Goal: Transaction & Acquisition: Book appointment/travel/reservation

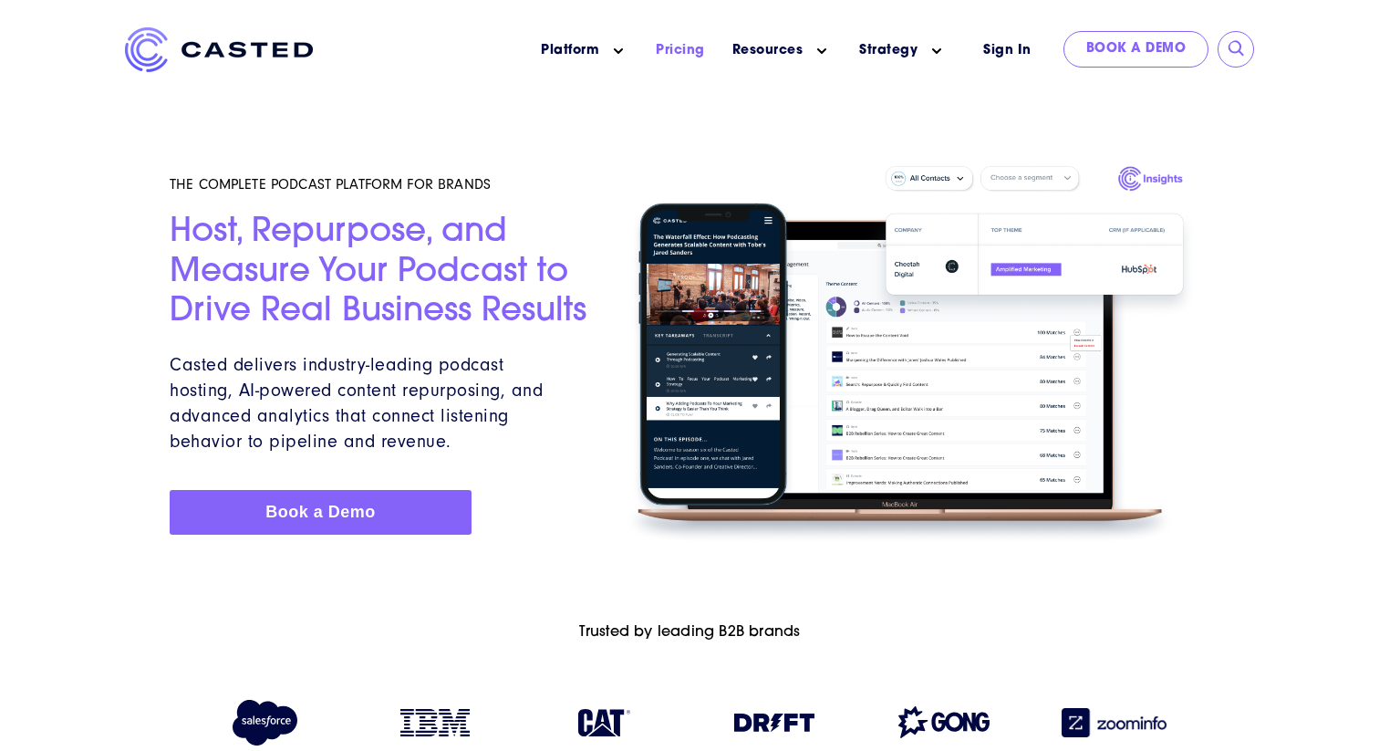
click at [701, 46] on link "Pricing" at bounding box center [680, 50] width 49 height 19
click at [693, 46] on link "Pricing" at bounding box center [680, 50] width 49 height 19
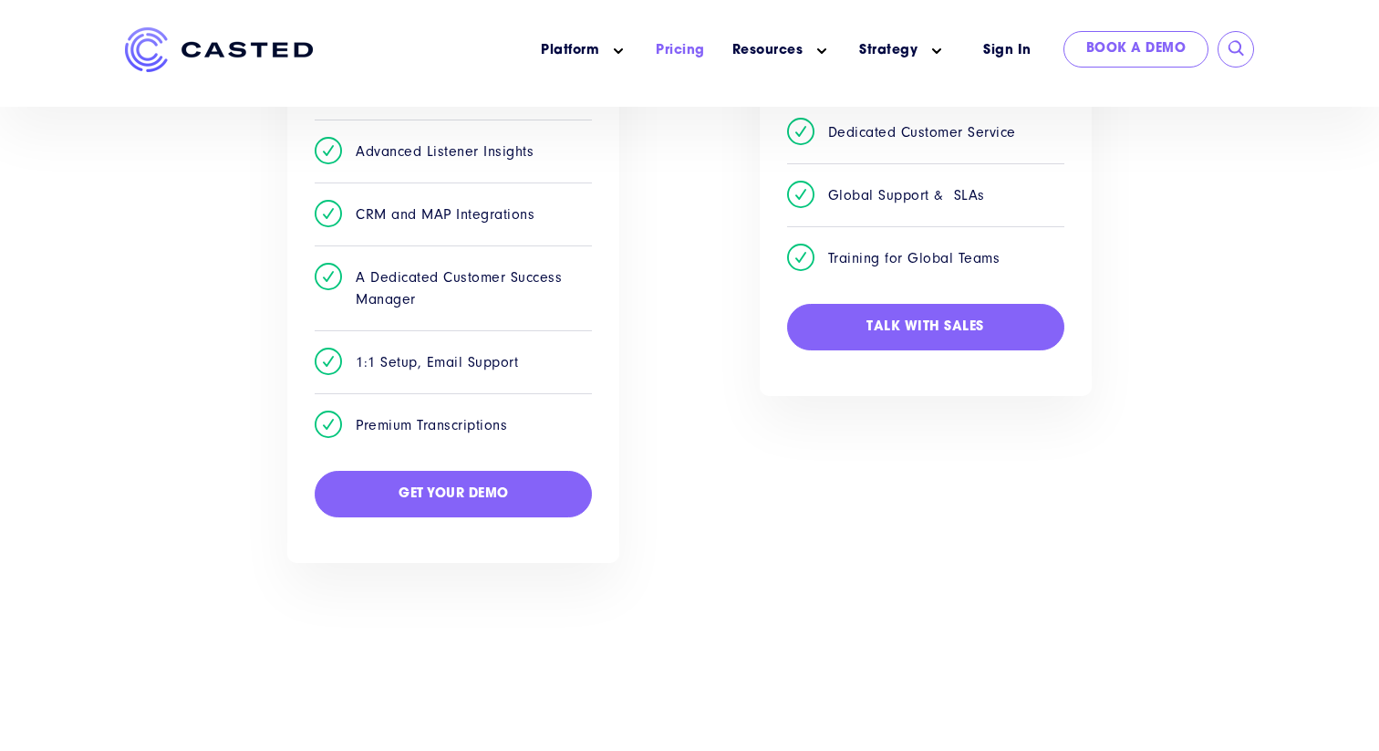
scroll to position [1177, 0]
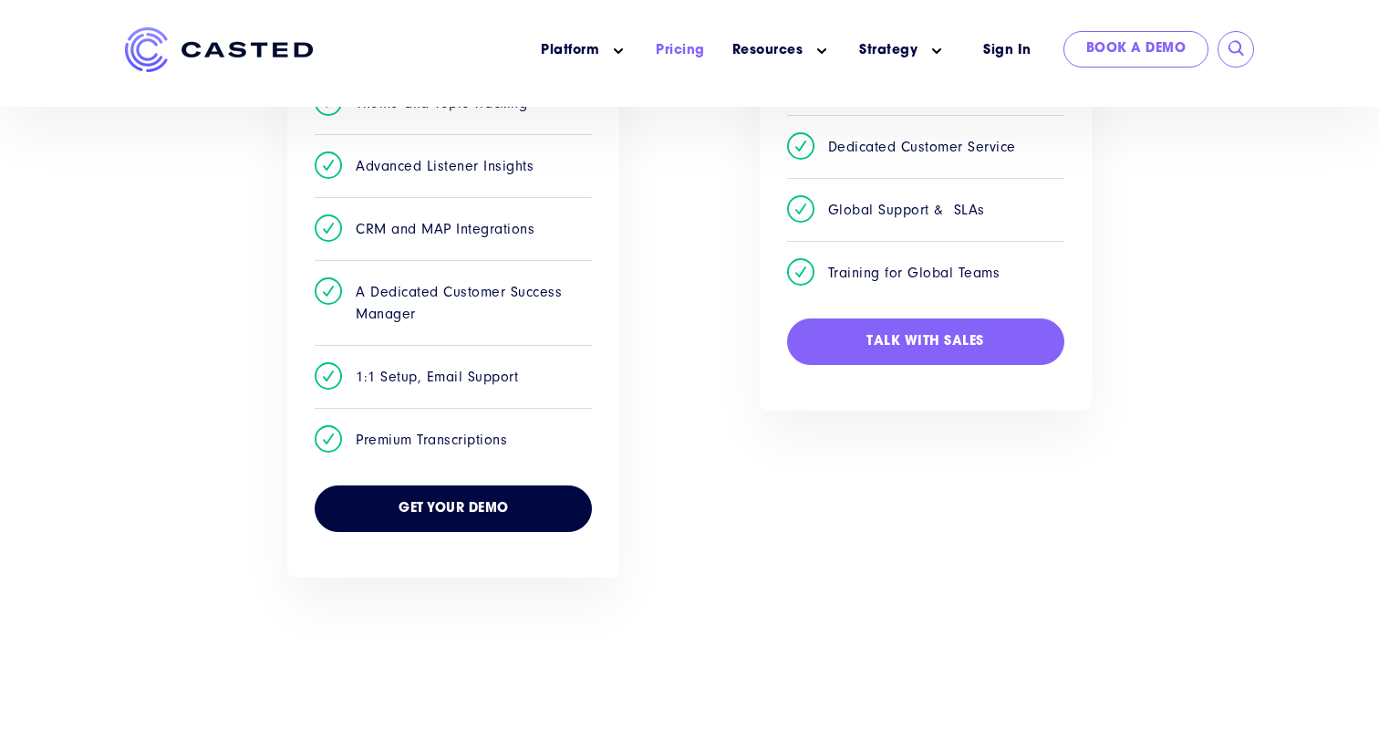
click at [485, 507] on link "Get Your Demo" at bounding box center [453, 508] width 277 height 47
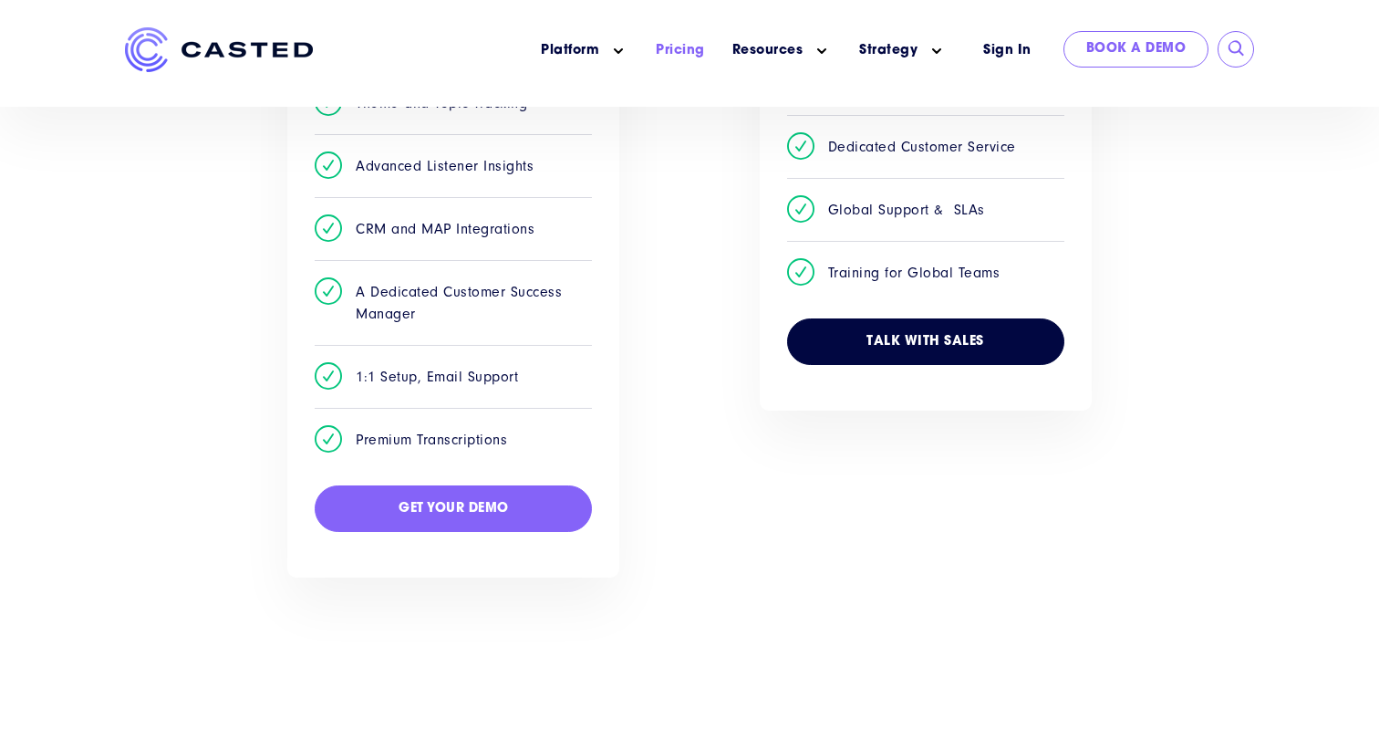
click at [855, 322] on link "Talk with Sales" at bounding box center [925, 341] width 277 height 47
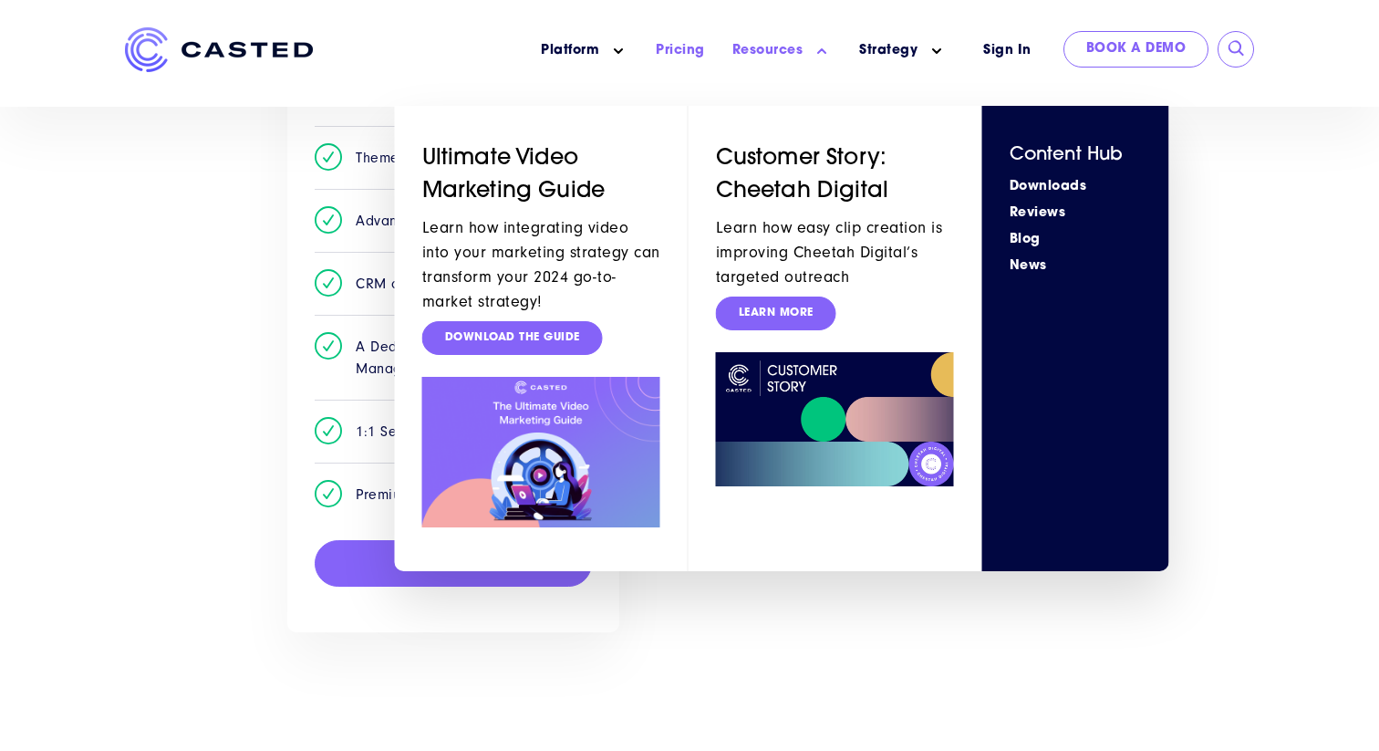
scroll to position [1104, 0]
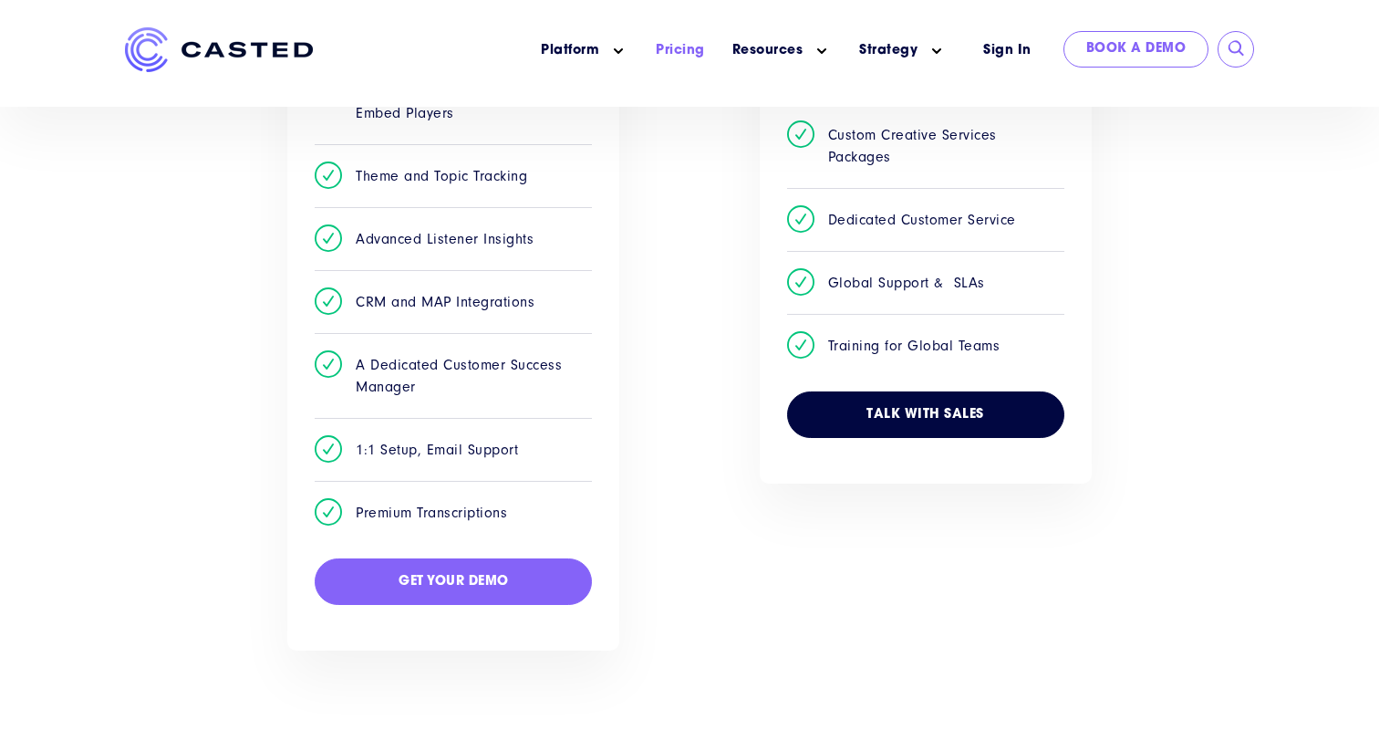
click at [924, 426] on link "Talk with Sales" at bounding box center [925, 414] width 277 height 47
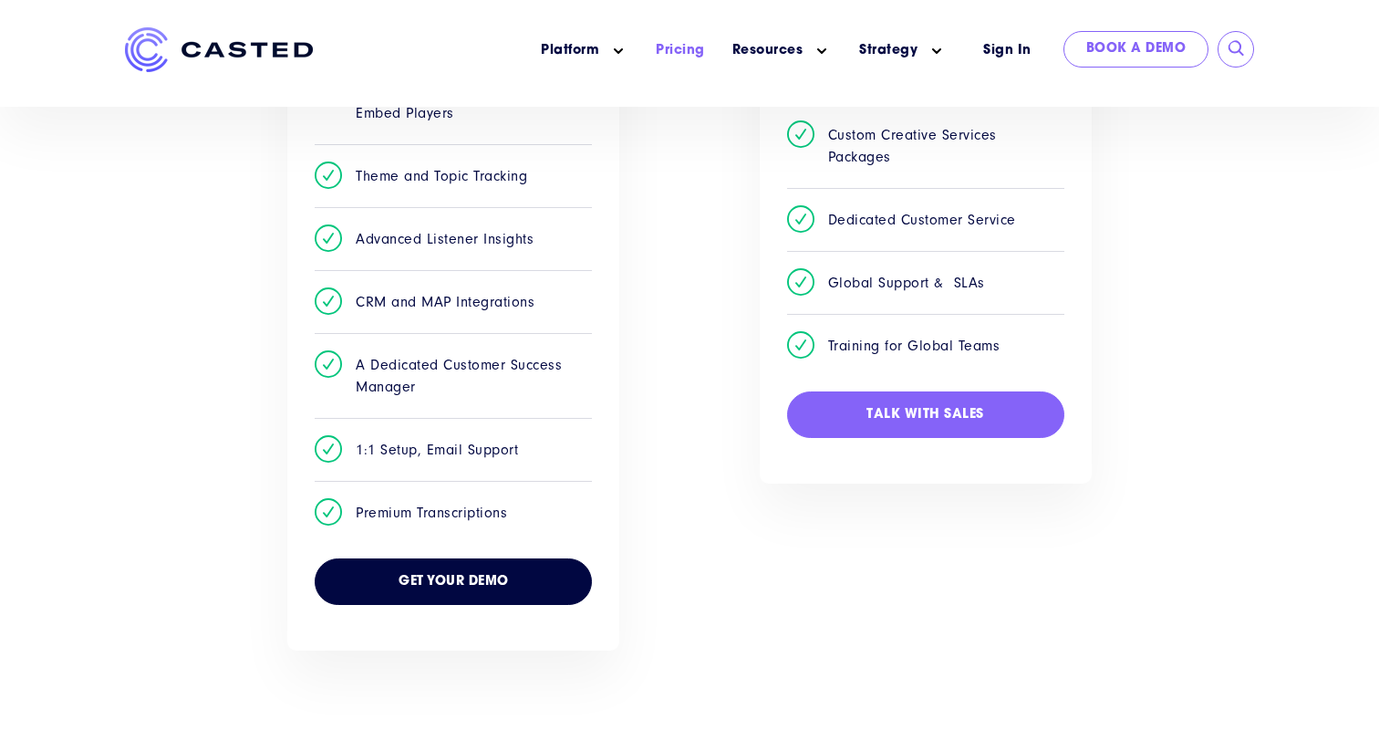
click at [493, 602] on link "Get Your Demo" at bounding box center [453, 581] width 277 height 47
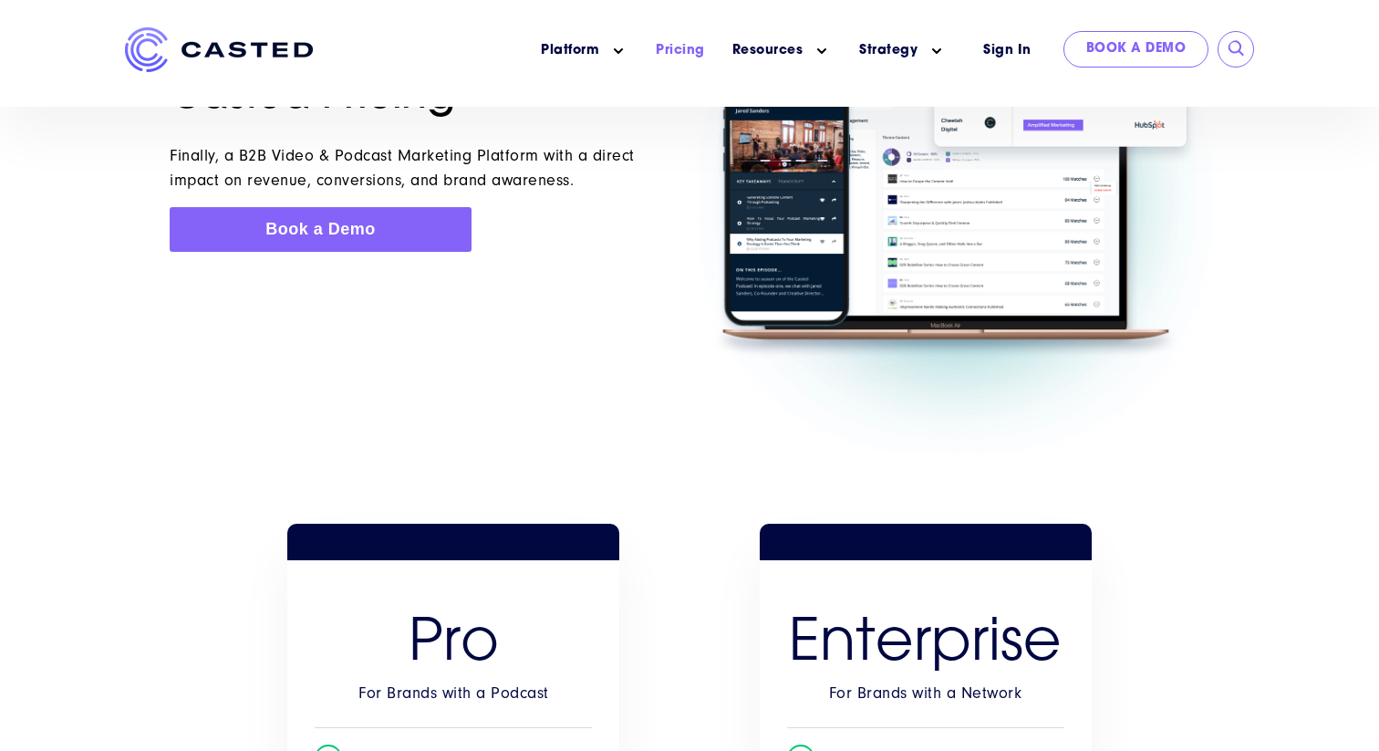
scroll to position [0, 0]
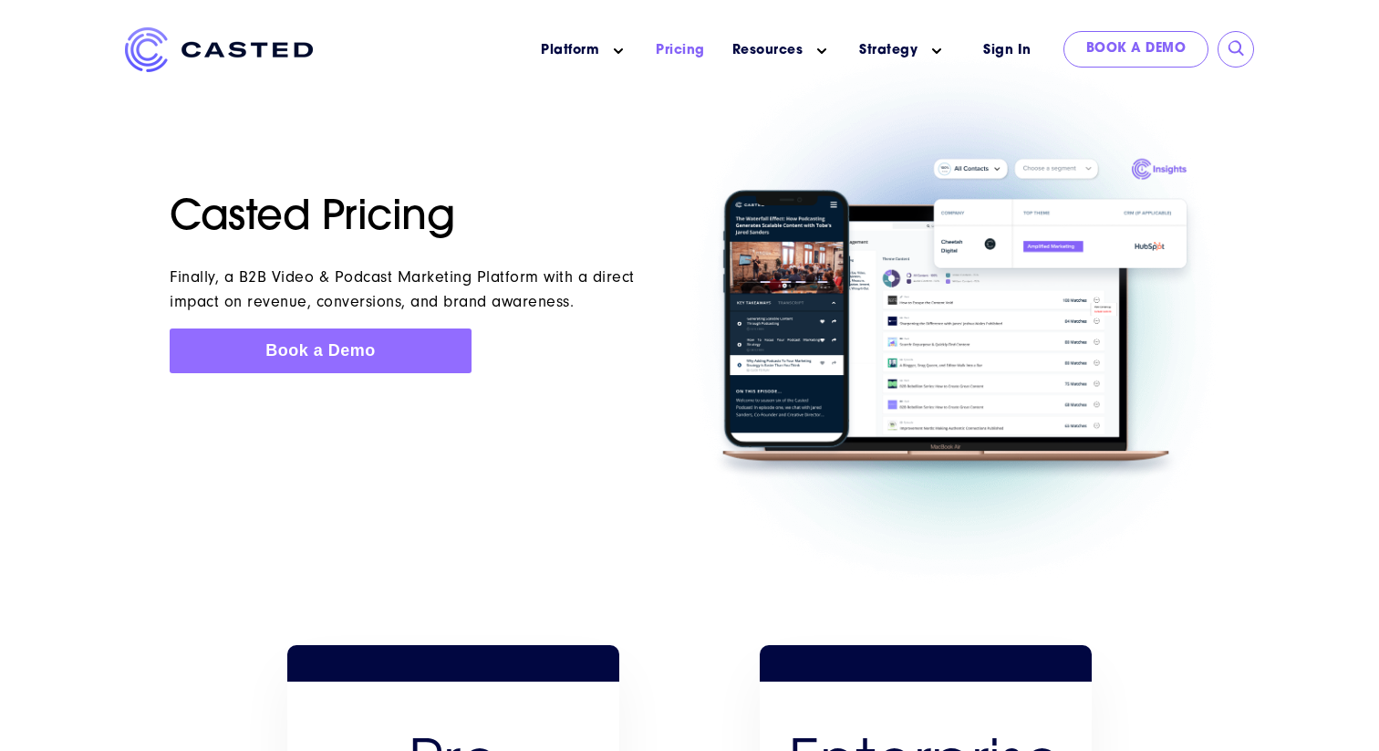
click at [357, 351] on span "Book a Demo" at bounding box center [320, 350] width 110 height 18
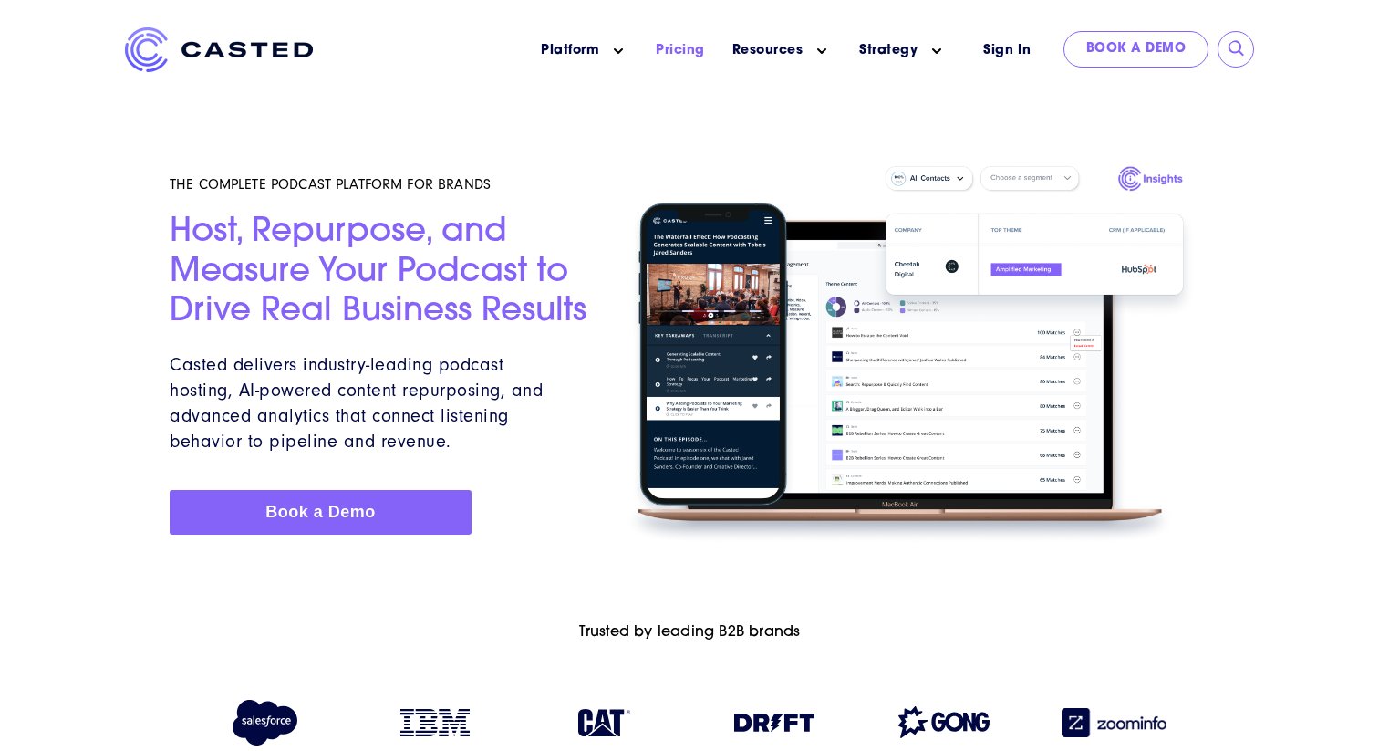
click at [669, 49] on link "Pricing" at bounding box center [680, 50] width 49 height 19
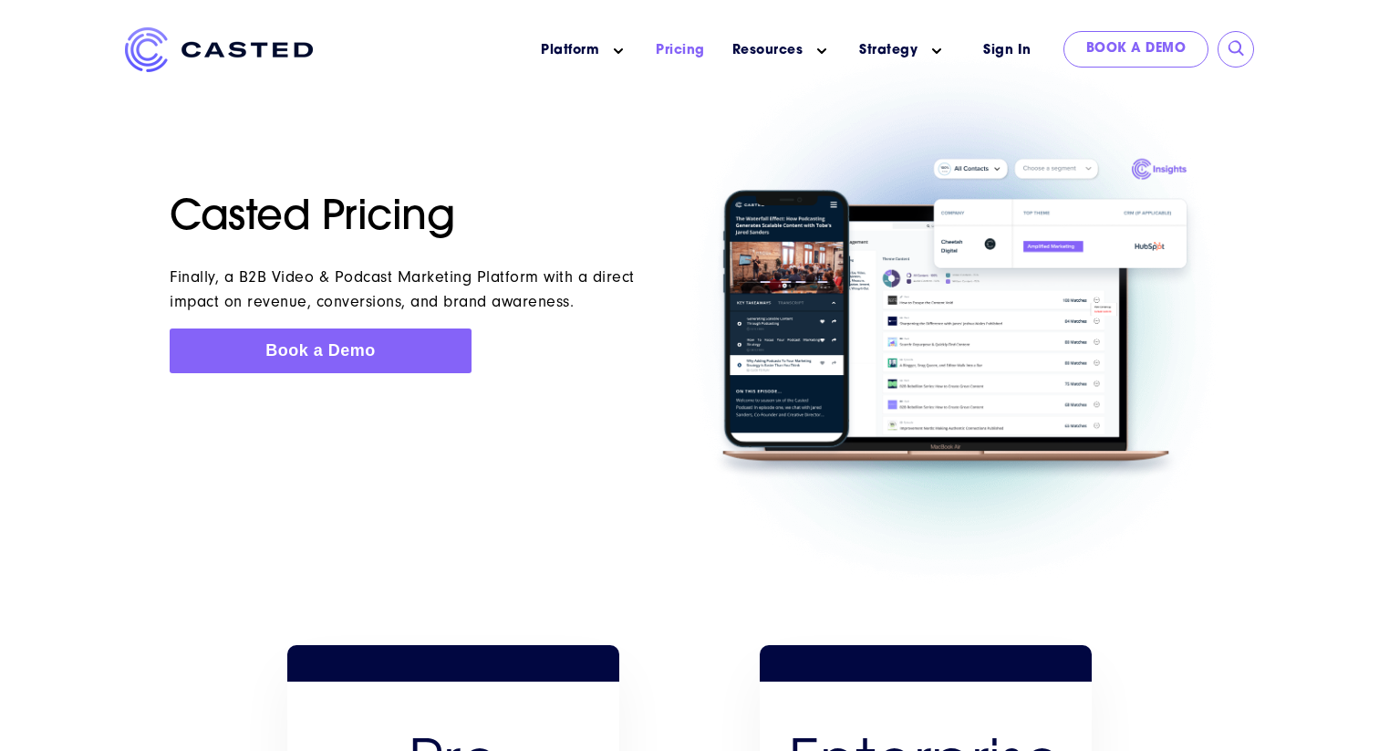
click at [77, 88] on header "Skip to content Platform Show submenu for Platform Podcast and Video Marketing …" at bounding box center [689, 53] width 1379 height 107
click at [51, 88] on header "Skip to content Platform Show submenu for Platform Podcast and Video Marketing …" at bounding box center [689, 53] width 1379 height 107
